Goal: Information Seeking & Learning: Learn about a topic

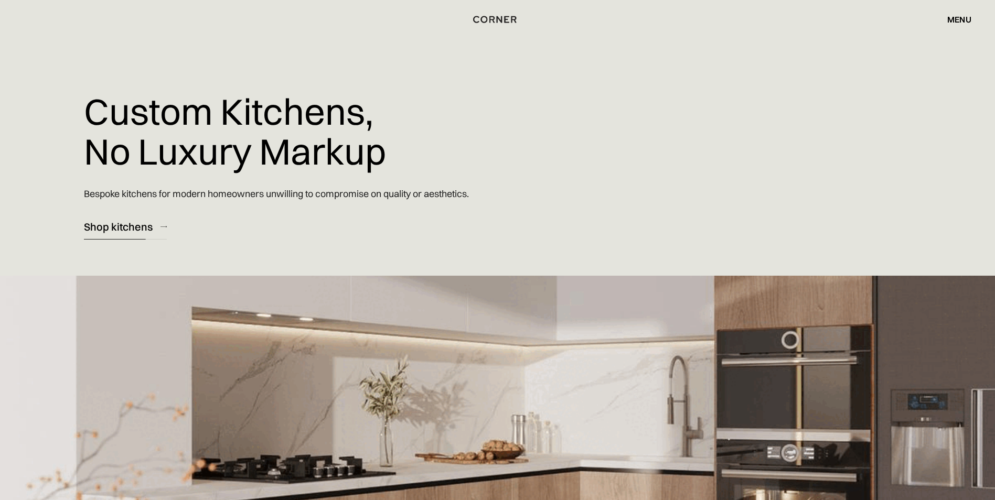
click at [110, 223] on div "Shop kitchens" at bounding box center [118, 227] width 69 height 14
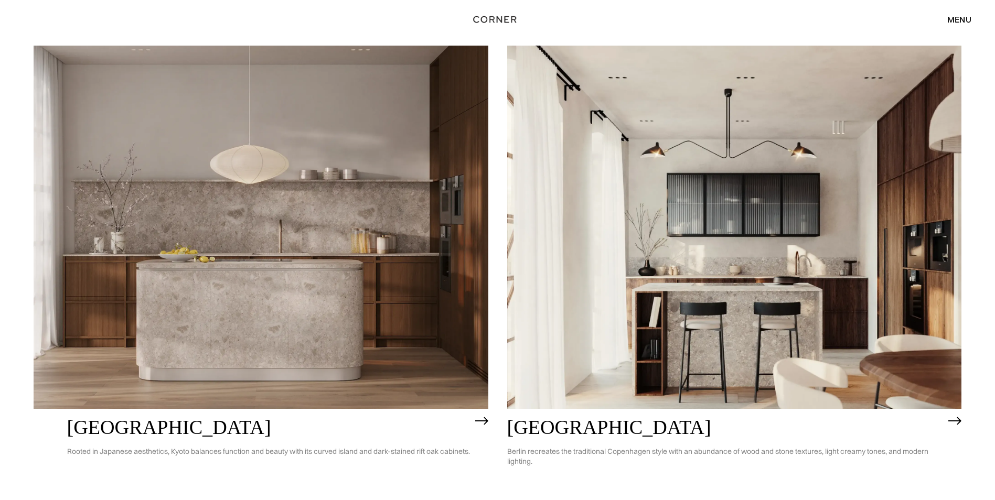
scroll to position [629, 0]
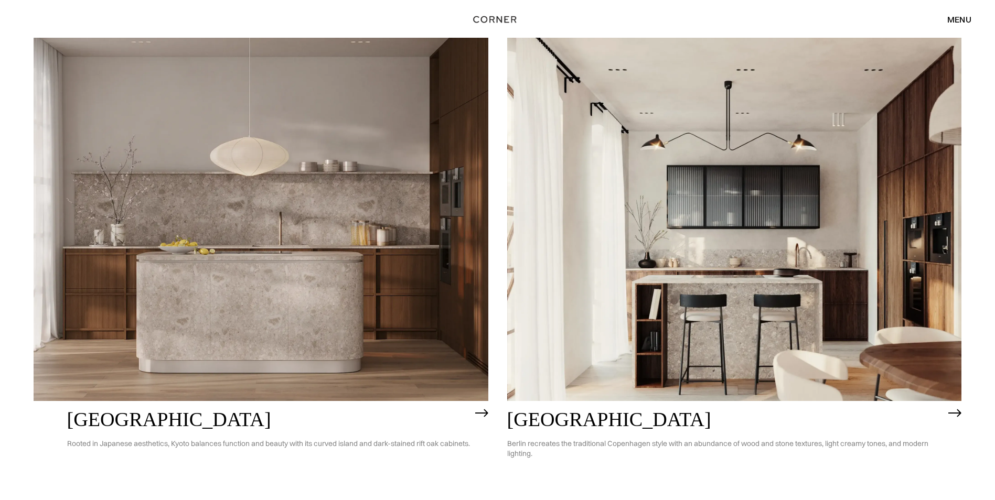
click at [367, 265] on img at bounding box center [261, 219] width 455 height 363
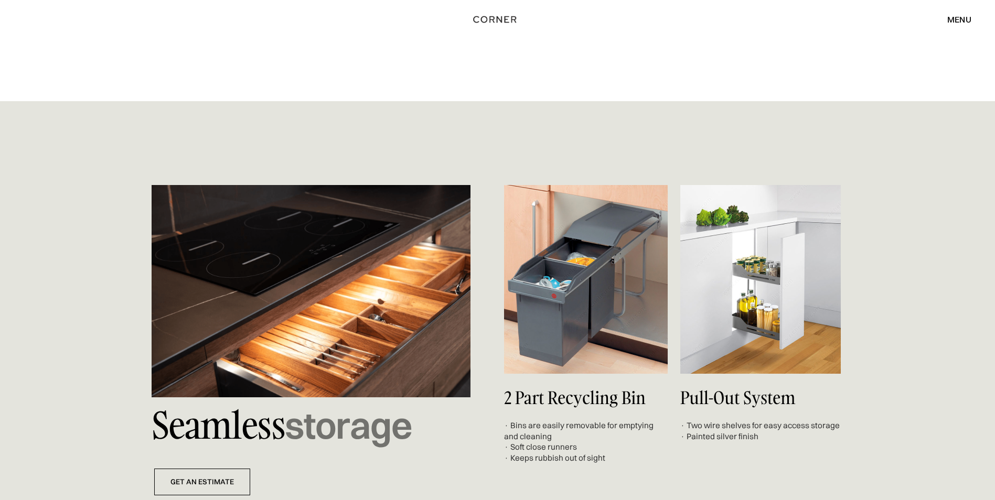
scroll to position [3514, 0]
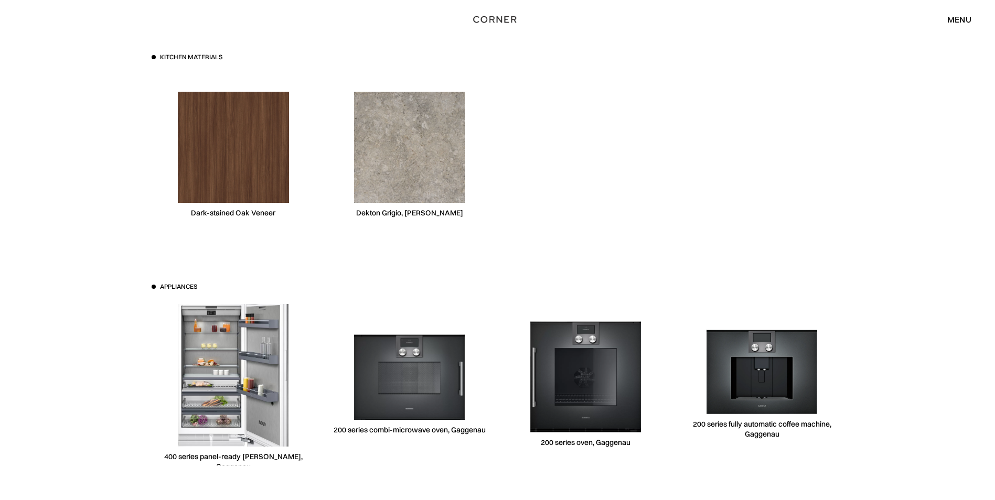
click at [251, 147] on img at bounding box center [233, 147] width 111 height 111
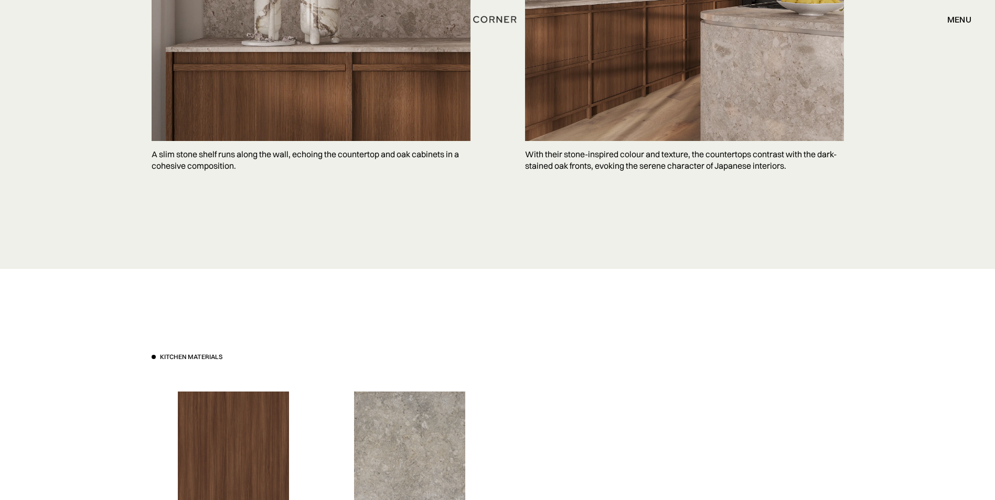
scroll to position [2727, 0]
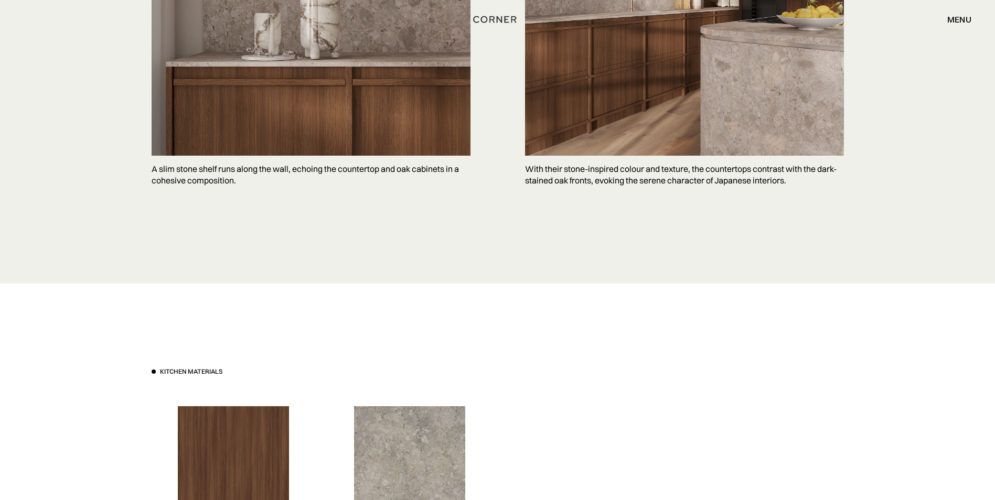
click at [955, 16] on div "menu" at bounding box center [959, 19] width 24 height 8
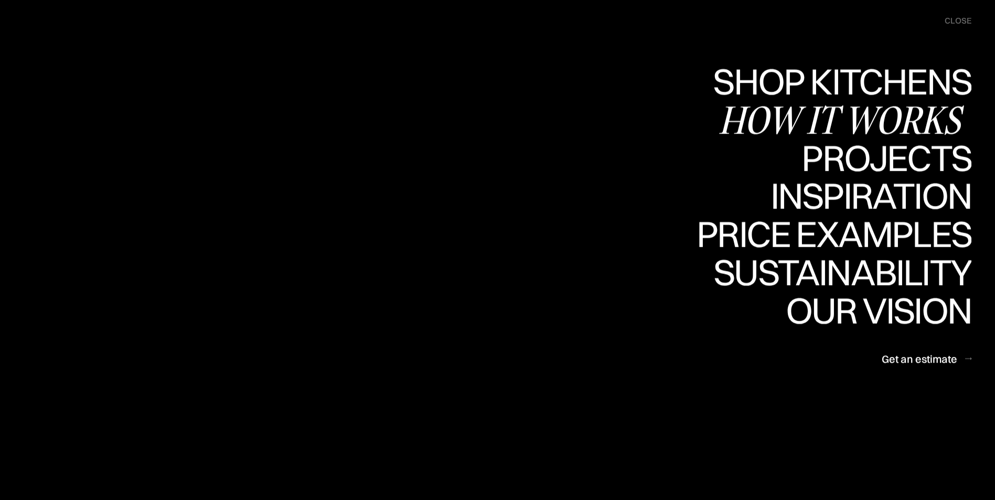
click at [839, 117] on div "How it works" at bounding box center [844, 119] width 253 height 37
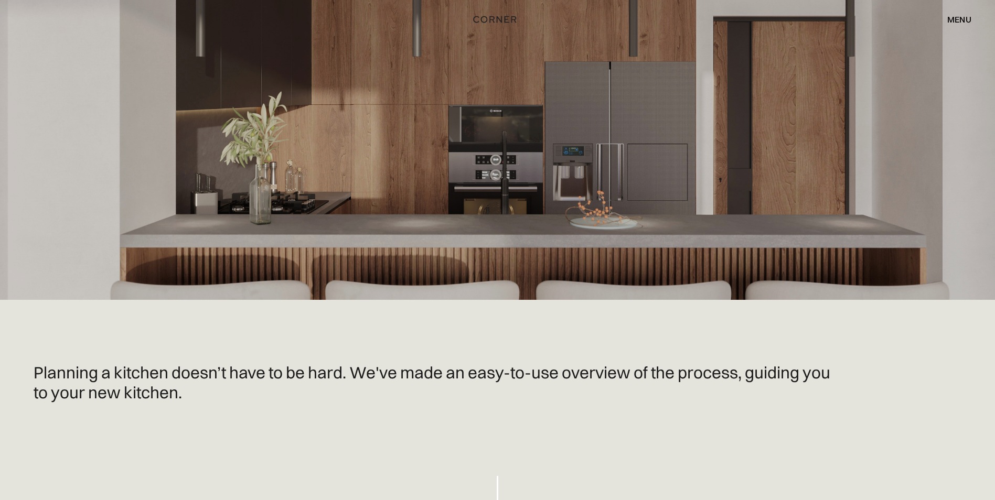
drag, startPoint x: 0, startPoint y: 0, endPoint x: 328, endPoint y: 374, distance: 498.0
click at [328, 374] on h1 "Planning a kitchen doesn’t have to be hard. We've made an easy-to-use overview …" at bounding box center [440, 383] width 812 height 40
click at [964, 19] on div "menu" at bounding box center [959, 19] width 24 height 8
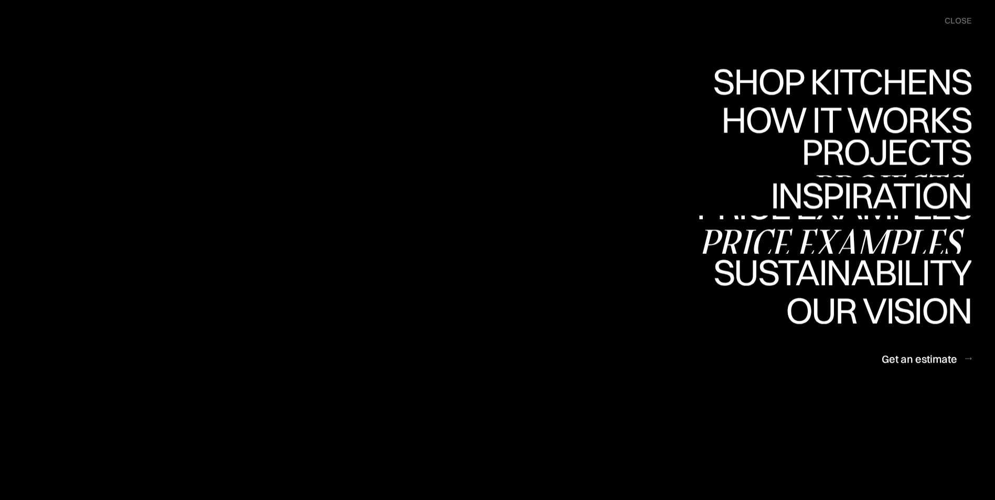
click at [857, 239] on div "Price examples" at bounding box center [833, 242] width 275 height 37
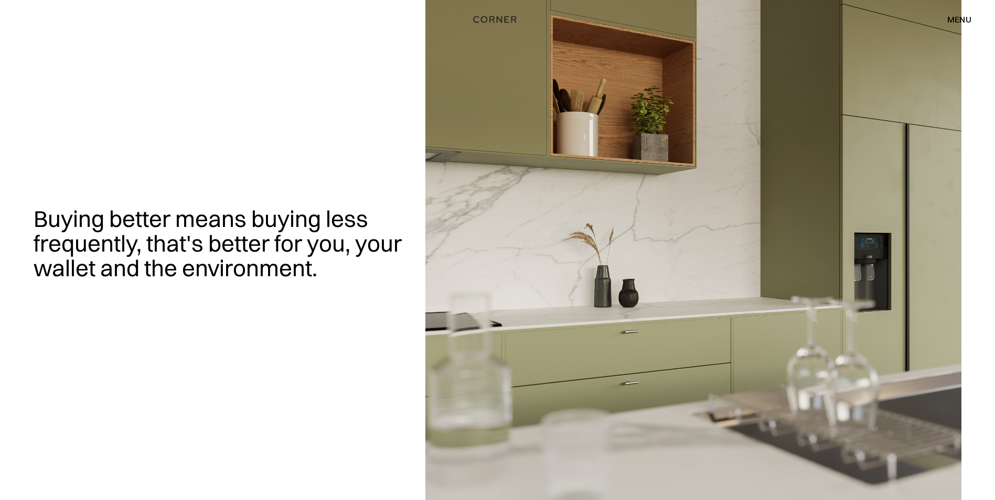
click at [960, 20] on div "menu" at bounding box center [959, 19] width 24 height 8
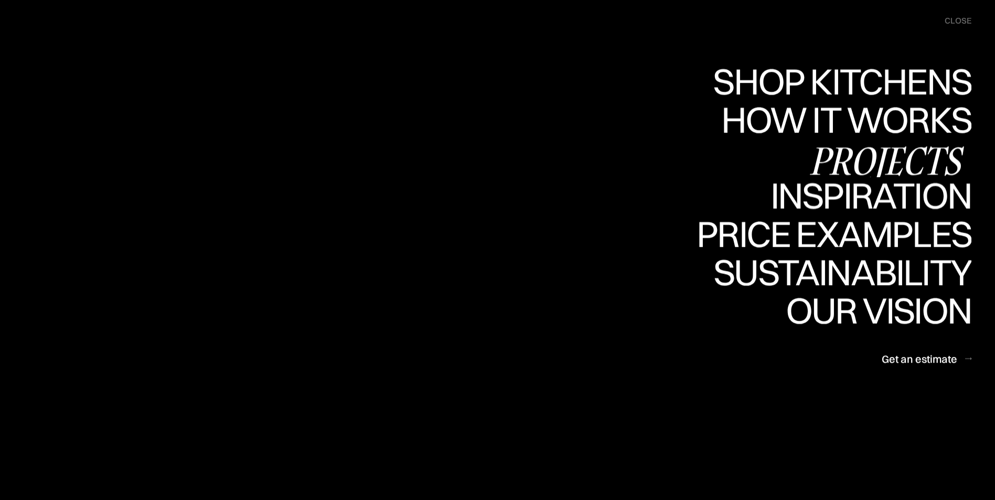
click at [866, 153] on div "Projects" at bounding box center [886, 160] width 170 height 37
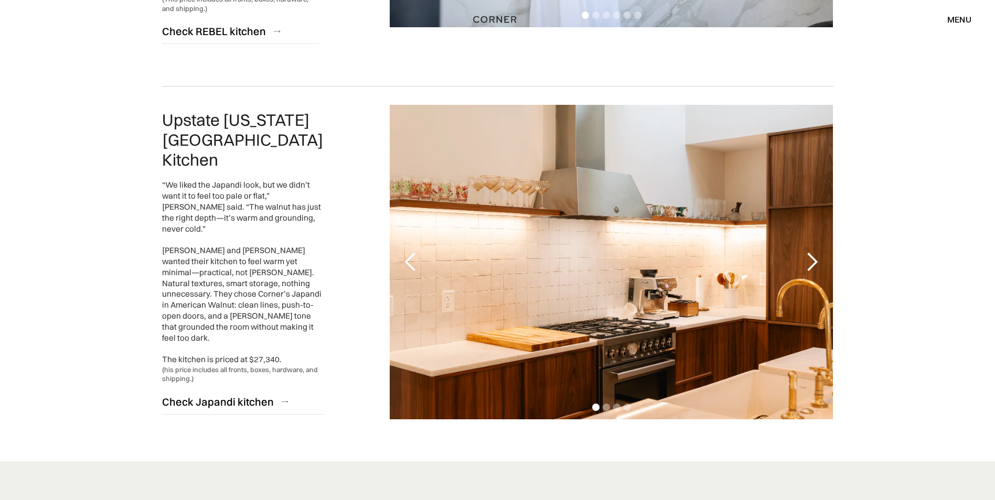
scroll to position [2308, 0]
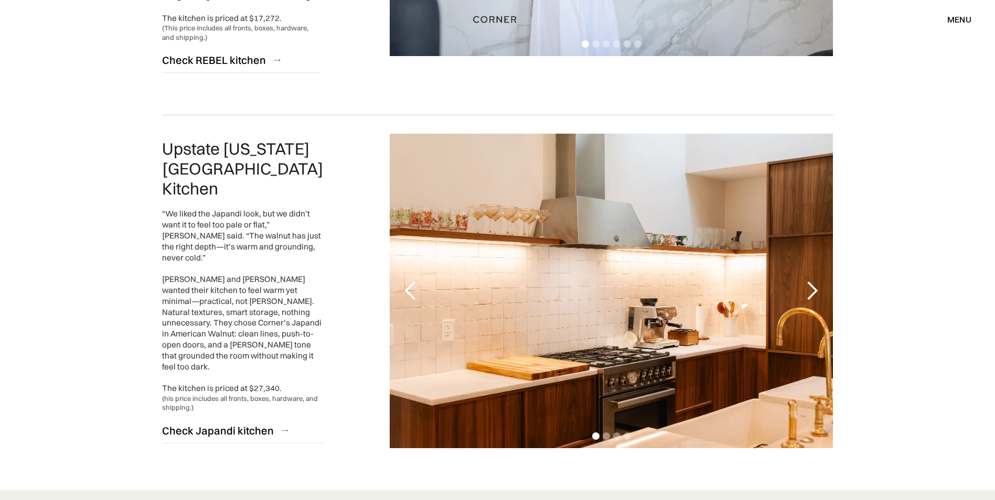
click at [816, 281] on div "next slide" at bounding box center [811, 291] width 21 height 21
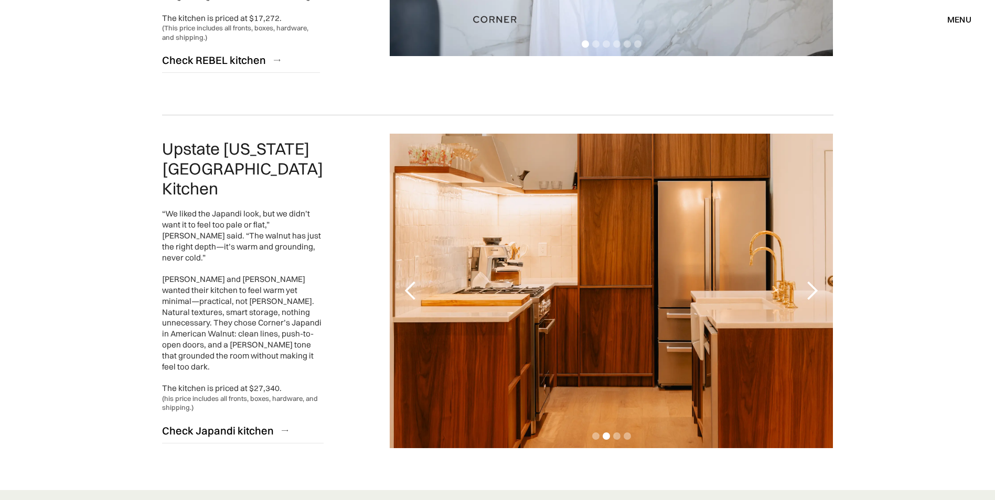
click at [816, 281] on div "next slide" at bounding box center [811, 291] width 21 height 21
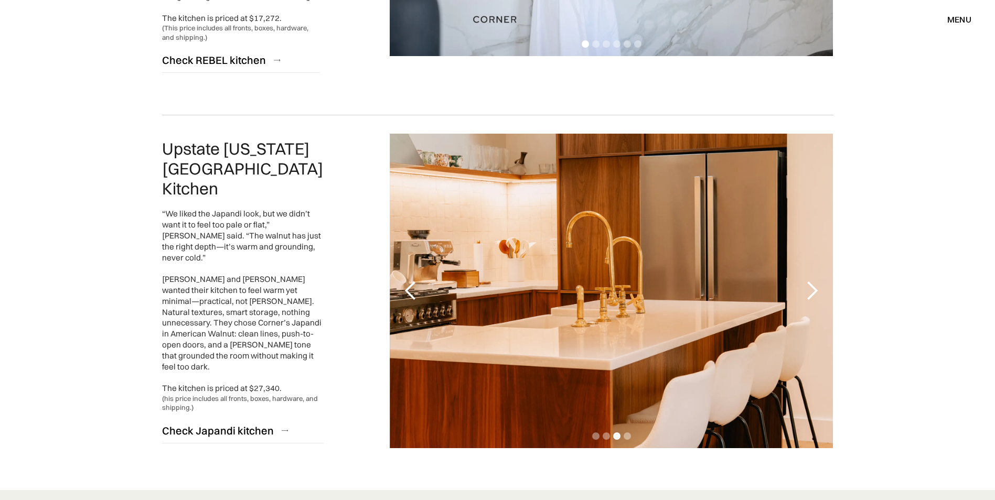
click at [816, 281] on div "next slide" at bounding box center [811, 291] width 21 height 21
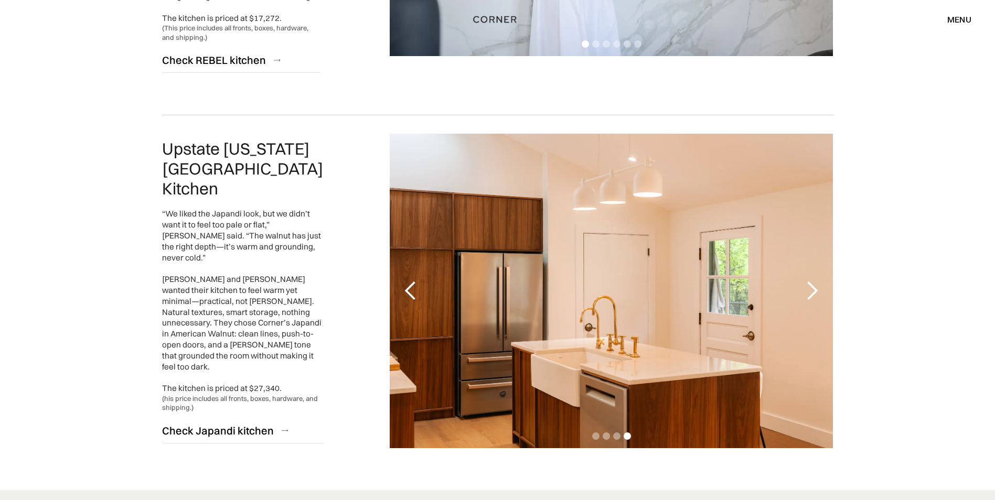
click at [814, 281] on div "next slide" at bounding box center [811, 291] width 21 height 21
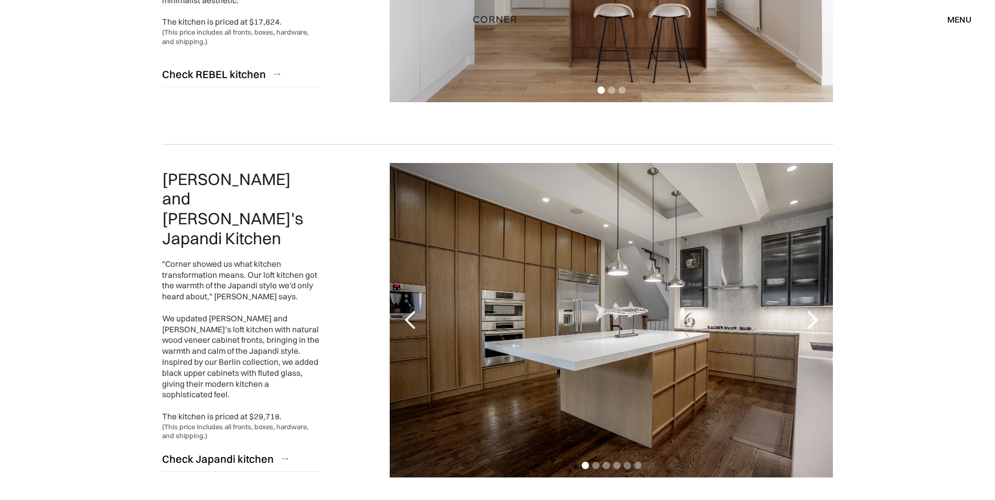
scroll to position [0, 0]
